Goal: Navigation & Orientation: Find specific page/section

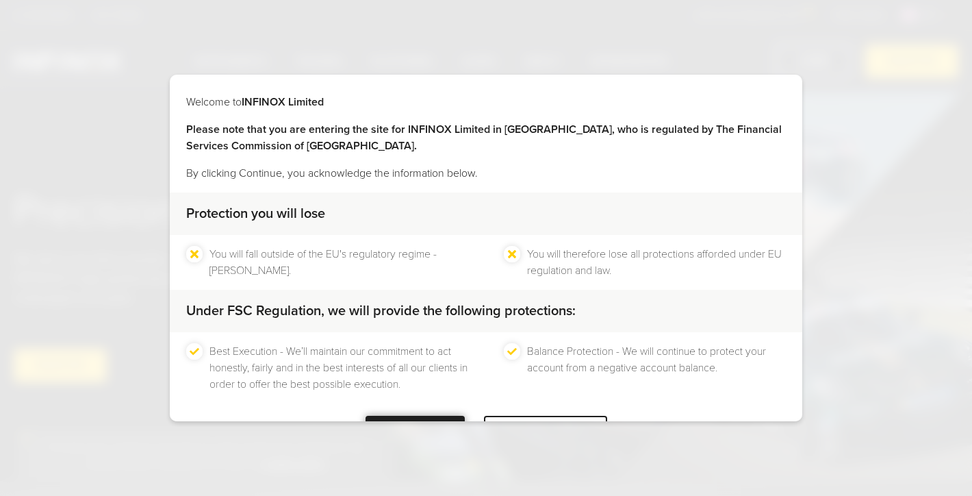
click at [421, 416] on div "CONTINUE" at bounding box center [415, 433] width 99 height 34
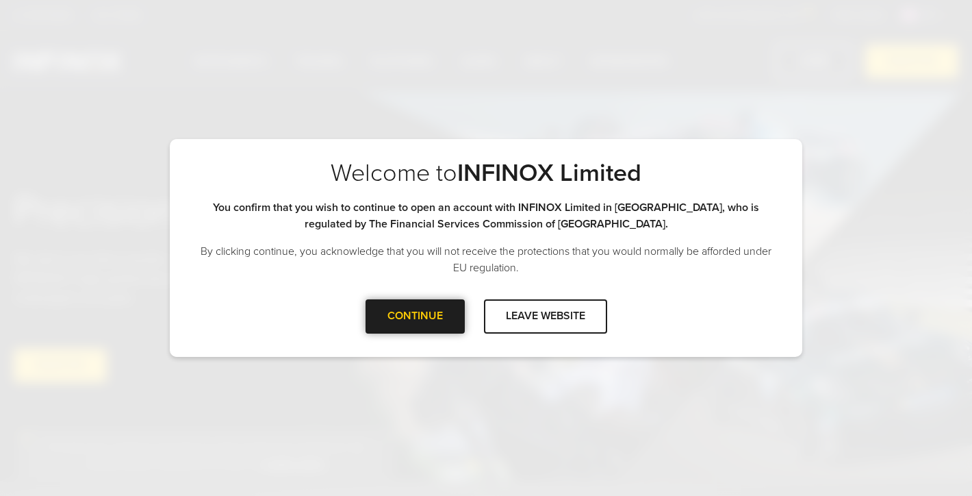
click at [415, 316] on div at bounding box center [415, 316] width 0 height 0
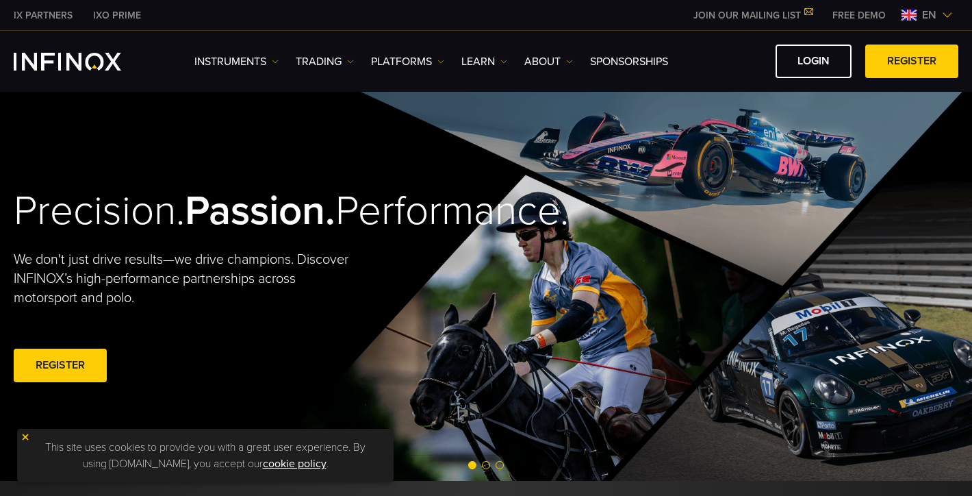
click at [939, 8] on span "en" at bounding box center [929, 15] width 25 height 16
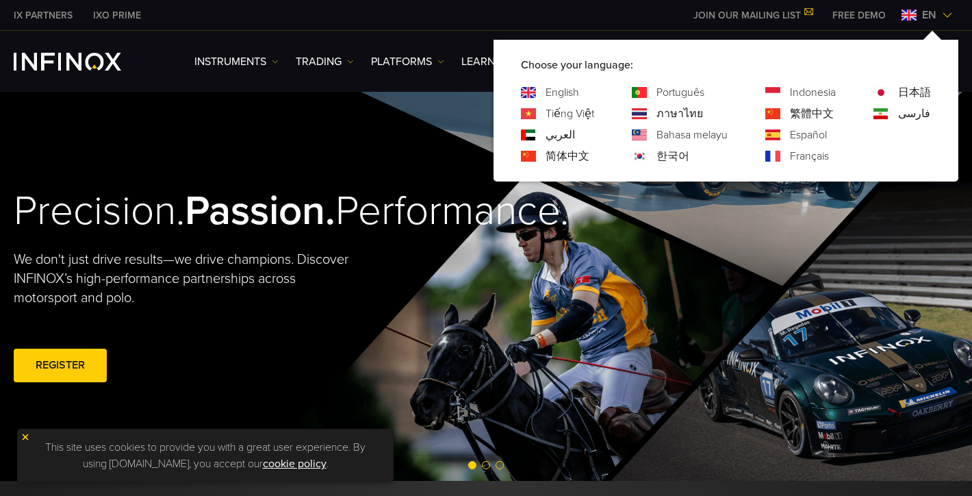
click at [670, 89] on link "Português" at bounding box center [681, 92] width 48 height 16
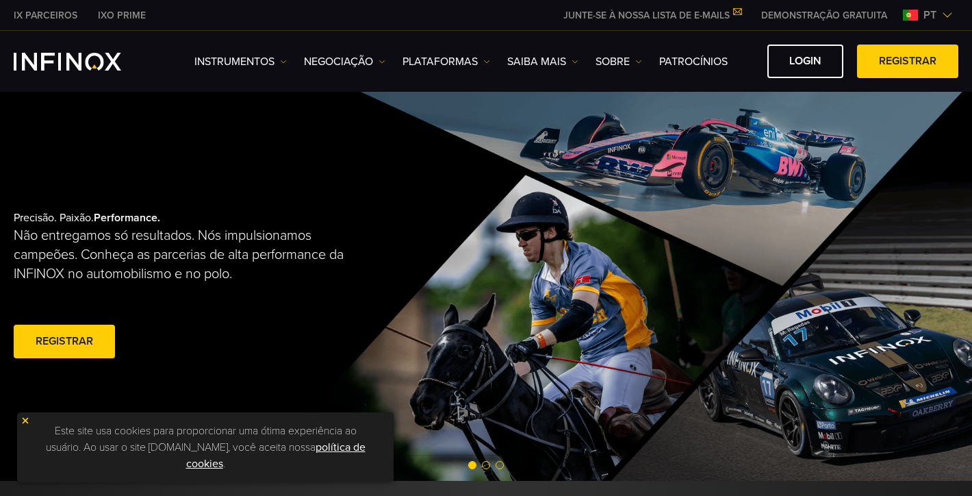
click at [95, 60] on img "INFINOX Logo" at bounding box center [68, 62] width 108 height 18
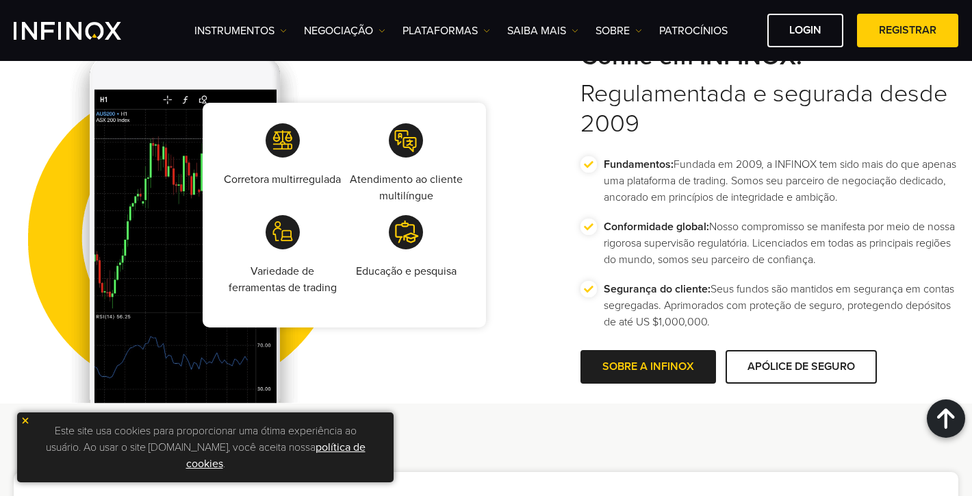
scroll to position [2545, 0]
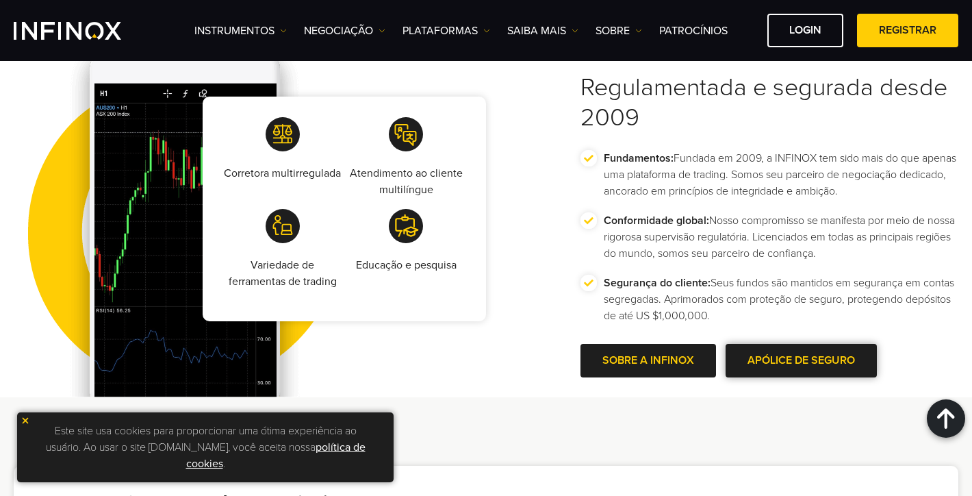
click at [802, 361] on span at bounding box center [802, 361] width 0 height 0
